Goal: Task Accomplishment & Management: Manage account settings

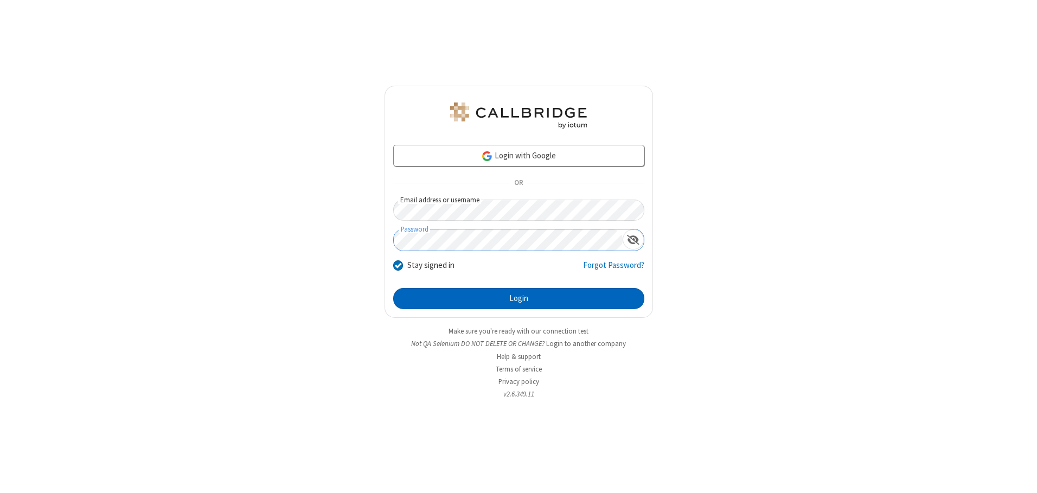
click at [518, 298] on button "Login" at bounding box center [518, 299] width 251 height 22
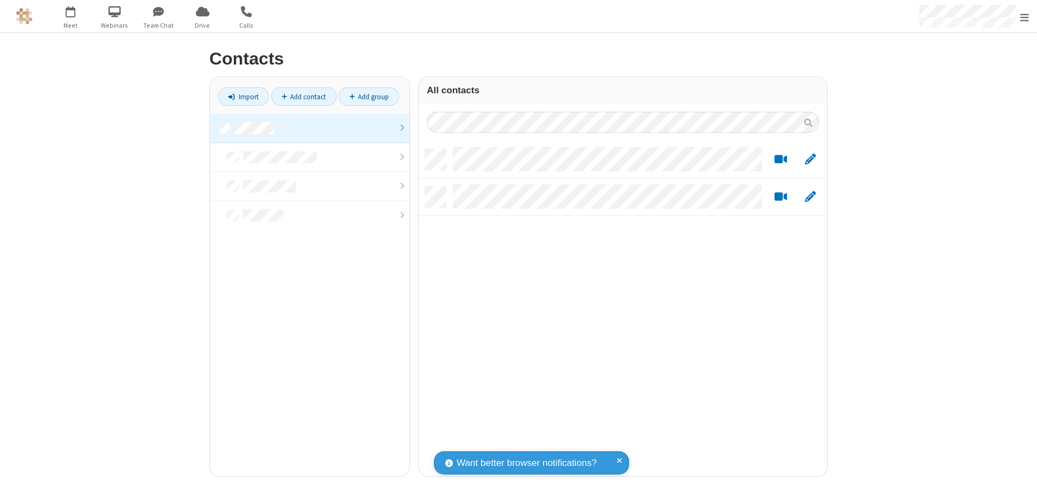
scroll to position [327, 400]
click at [310, 128] on link at bounding box center [309, 128] width 199 height 29
click at [369, 96] on link "Add group" at bounding box center [368, 96] width 61 height 18
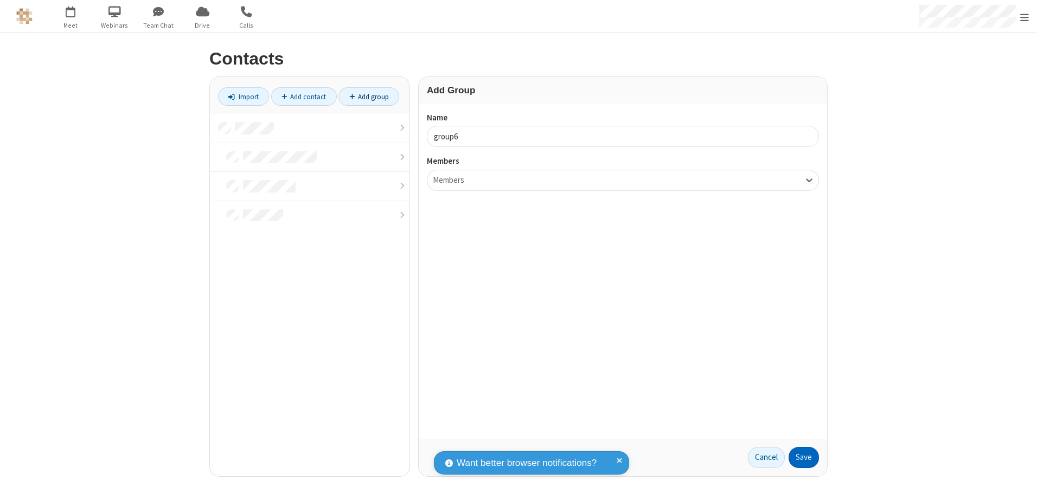
type input "group6"
click at [803, 457] on button "Save" at bounding box center [803, 458] width 30 height 22
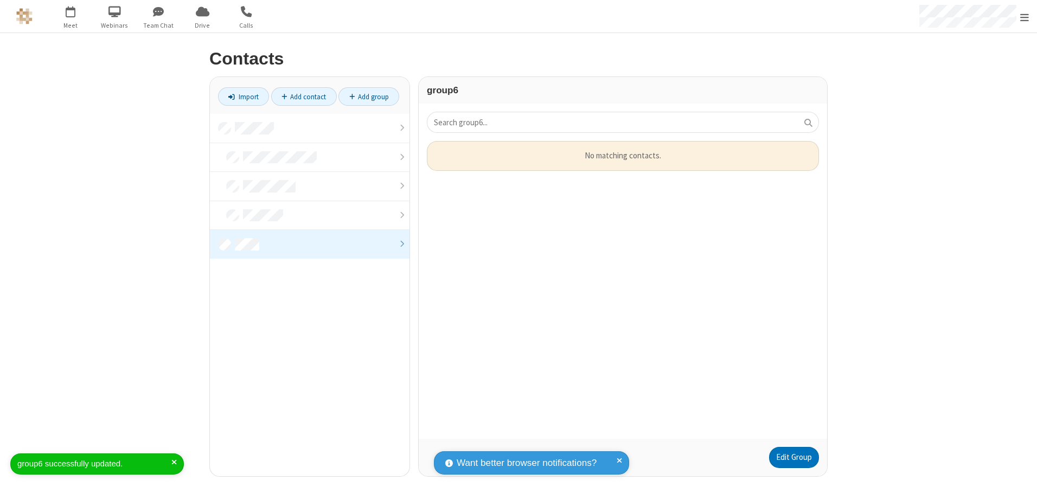
scroll to position [289, 400]
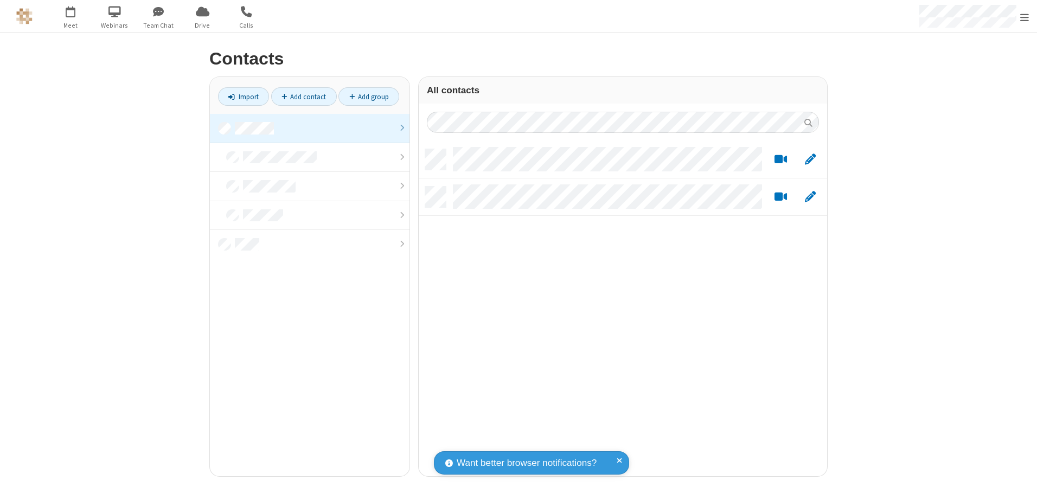
scroll to position [327, 400]
click at [310, 128] on link at bounding box center [309, 128] width 199 height 29
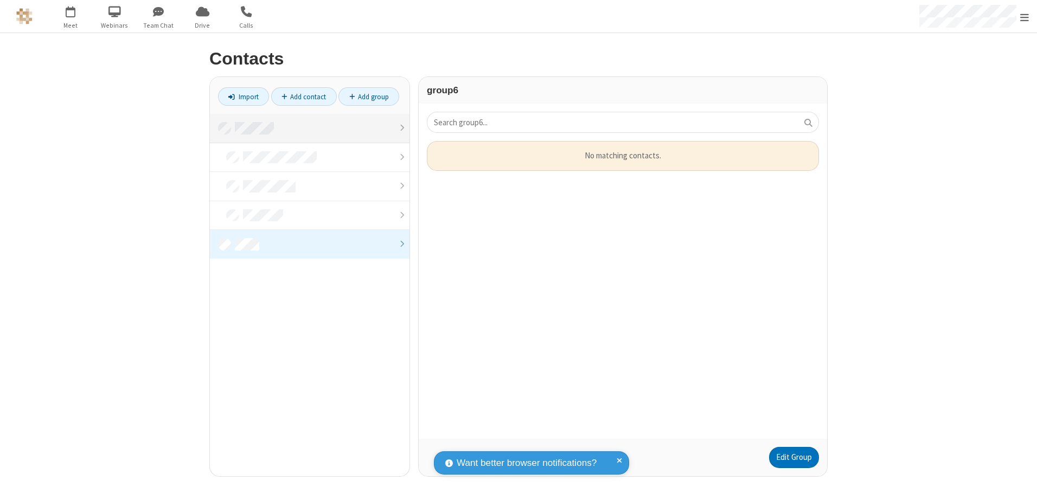
scroll to position [289, 400]
click at [793, 457] on link "Edit Group" at bounding box center [794, 458] width 50 height 22
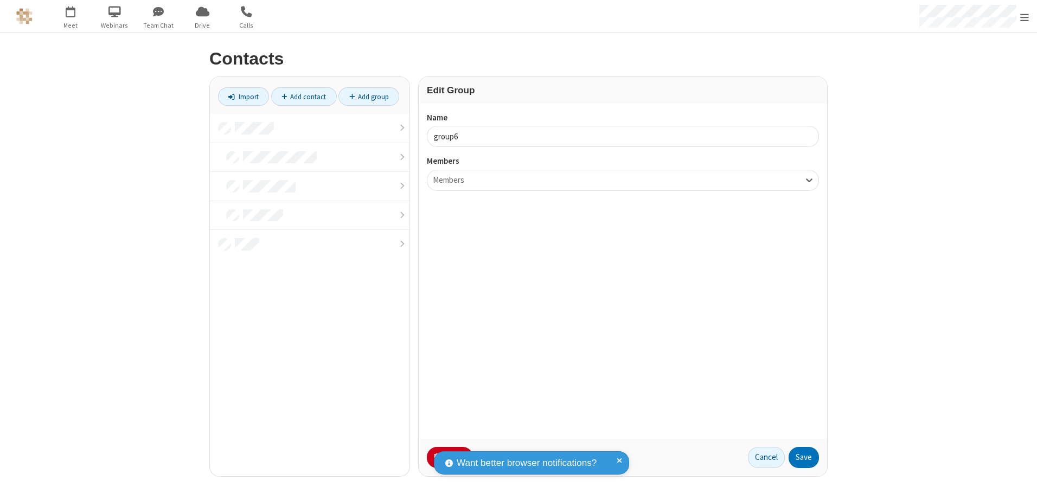
click at [0, 0] on button "No Thanks" at bounding box center [0, 0] width 0 height 0
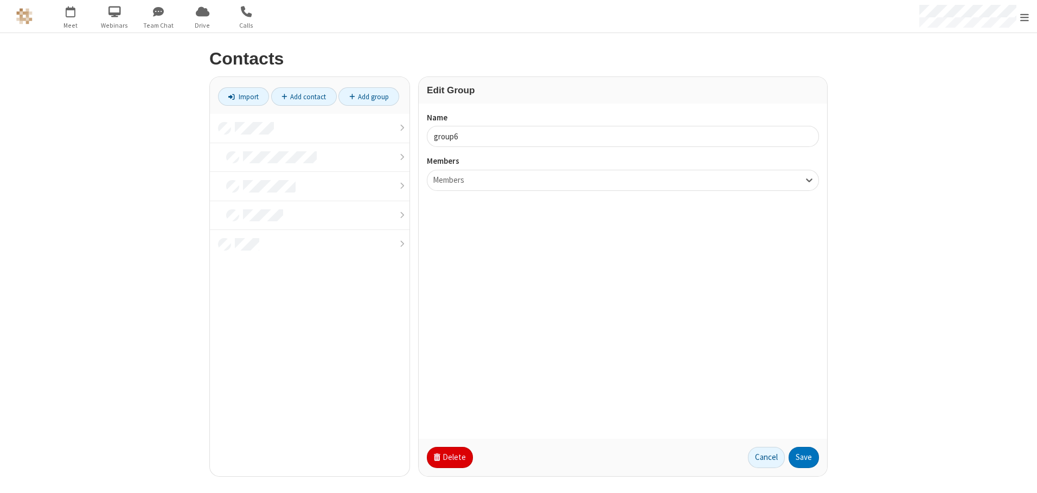
click at [448, 457] on button "Delete" at bounding box center [450, 458] width 46 height 22
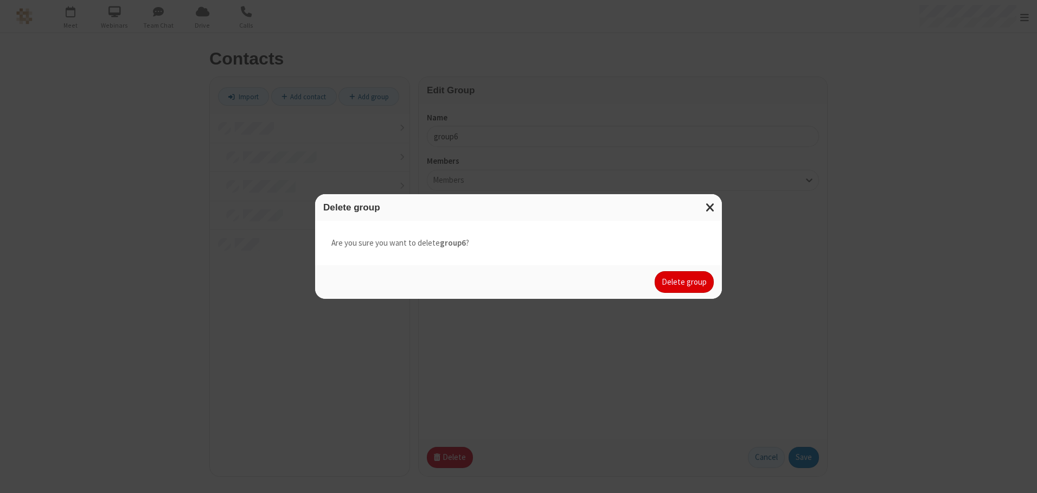
click at [684, 282] on button "Delete group" at bounding box center [683, 282] width 59 height 22
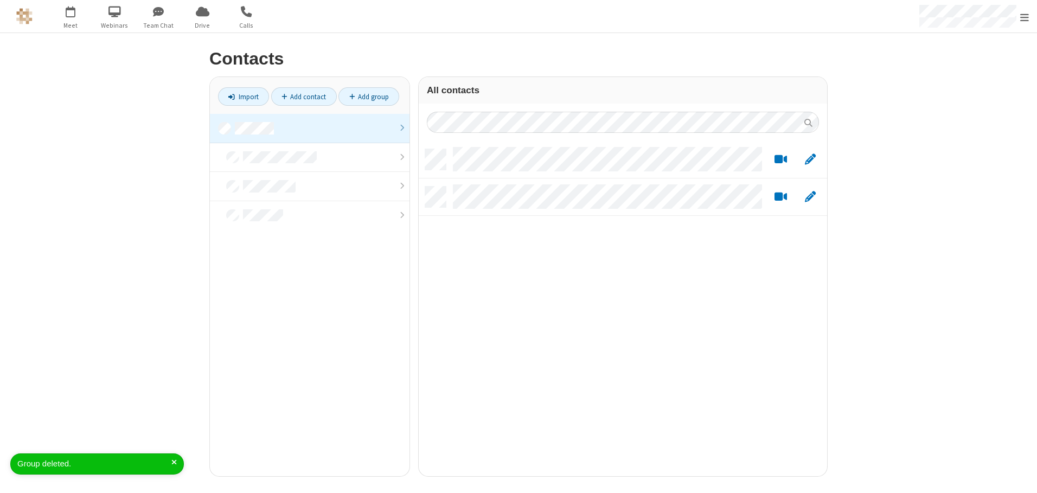
scroll to position [327, 400]
